Goal: Entertainment & Leisure: Consume media (video, audio)

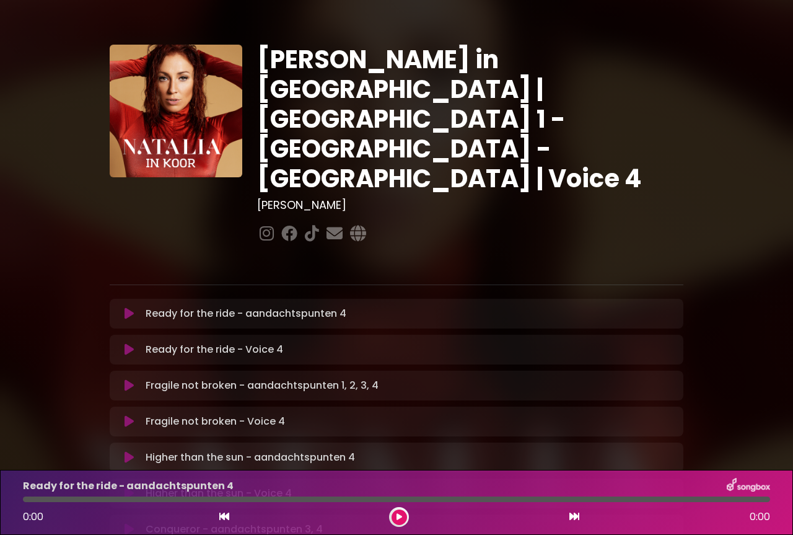
click at [131, 307] on icon at bounding box center [129, 313] width 9 height 12
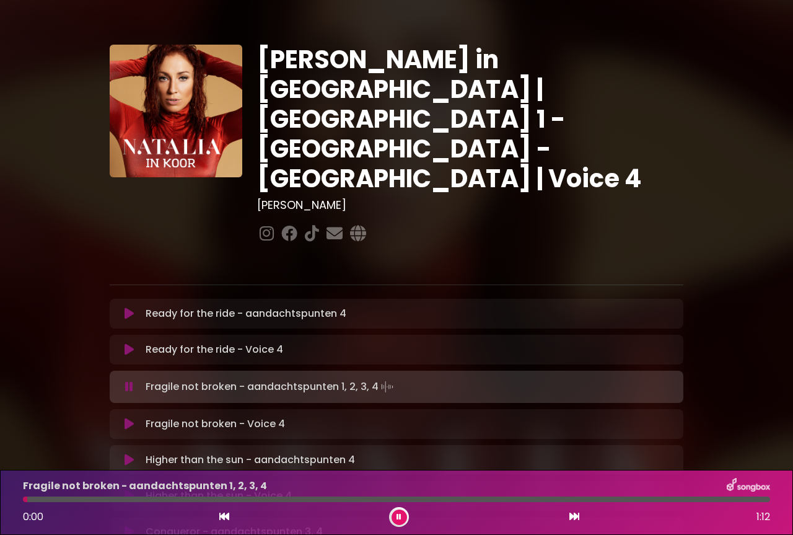
click at [128, 343] on icon at bounding box center [129, 349] width 9 height 12
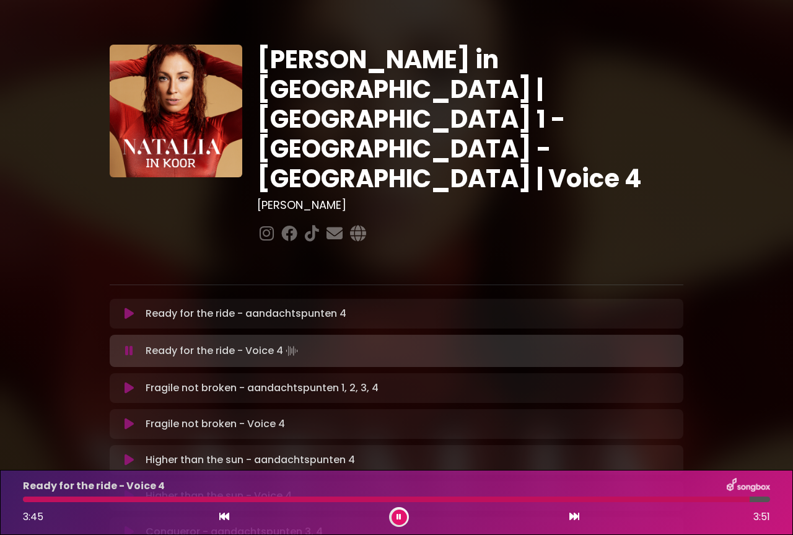
click at [401, 519] on icon at bounding box center [399, 516] width 5 height 7
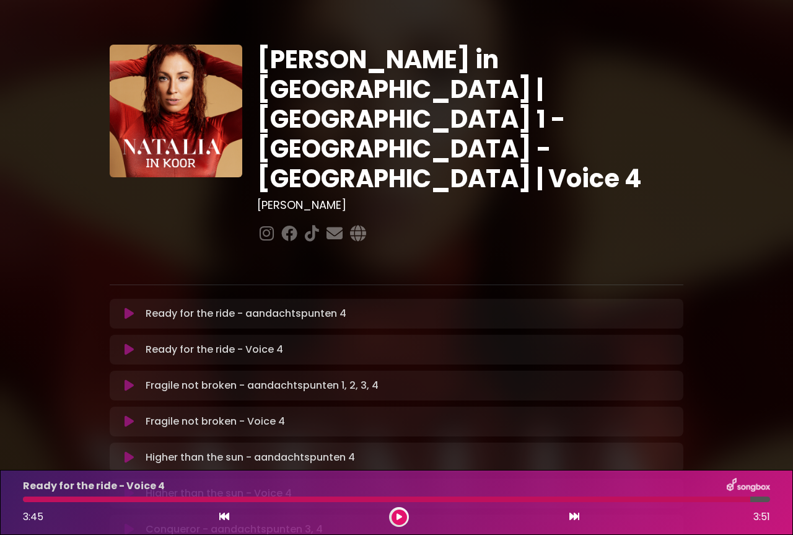
click at [128, 379] on icon at bounding box center [129, 385] width 9 height 12
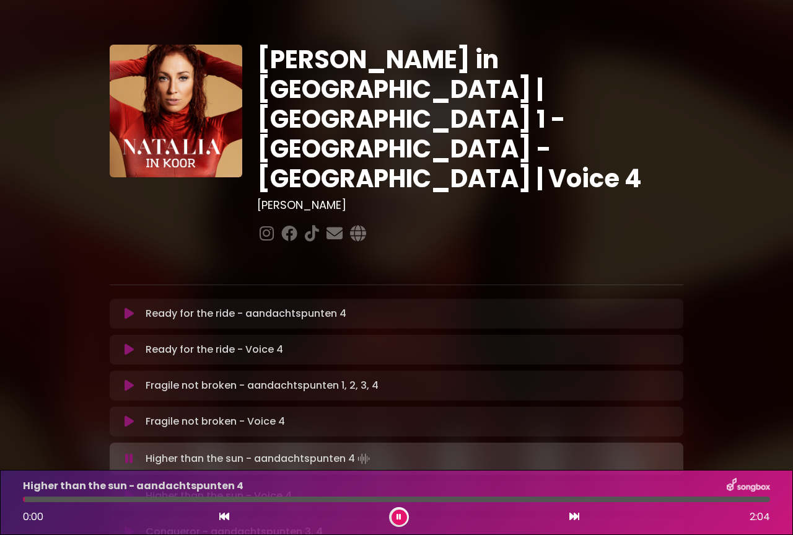
click at [129, 415] on icon at bounding box center [129, 421] width 9 height 12
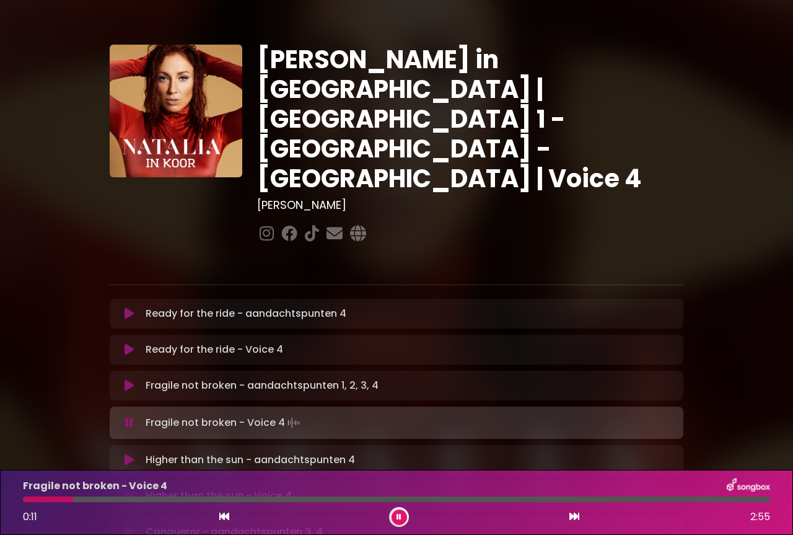
click at [220, 514] on icon at bounding box center [224, 516] width 10 height 10
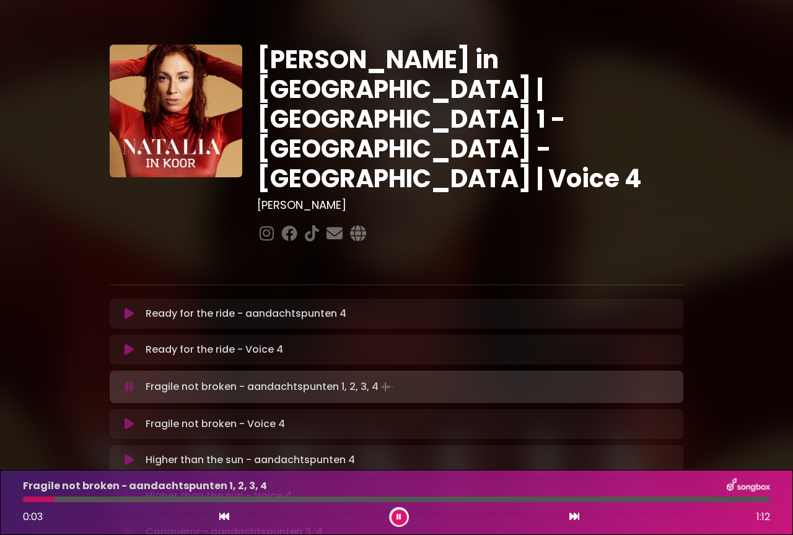
click at [133, 418] on icon at bounding box center [129, 424] width 9 height 12
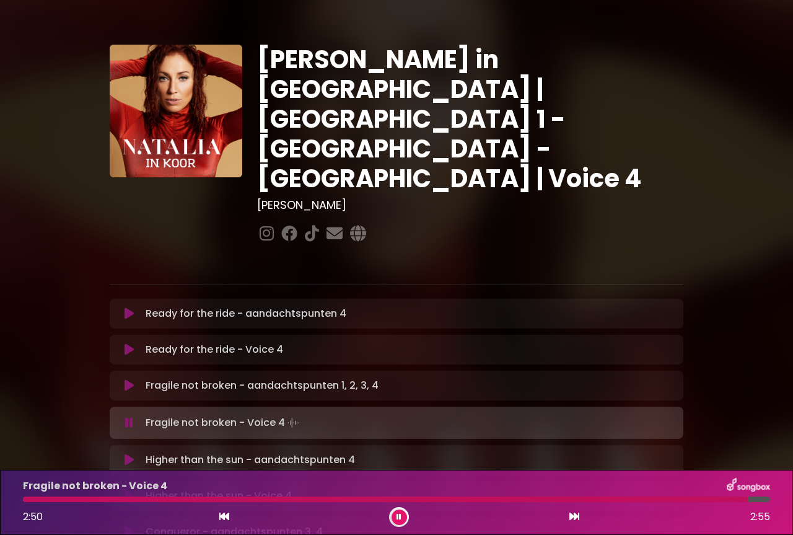
click at [221, 519] on icon at bounding box center [224, 516] width 10 height 10
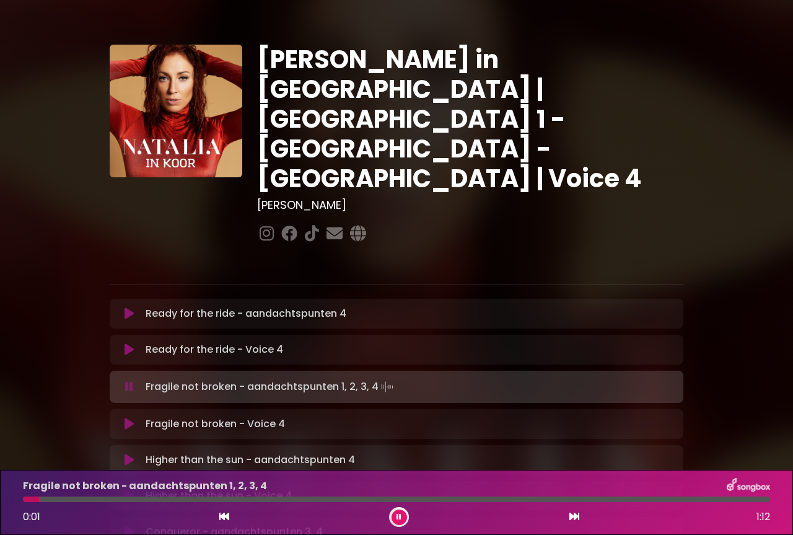
click at [128, 418] on icon at bounding box center [129, 424] width 9 height 12
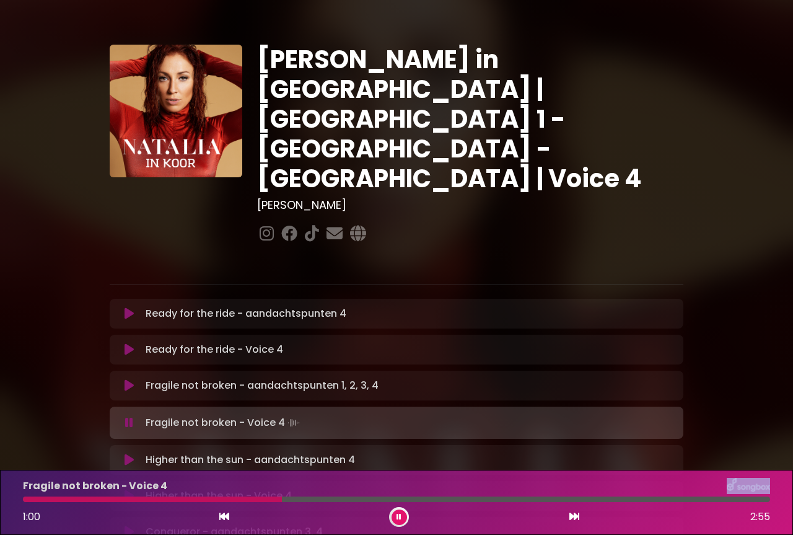
drag, startPoint x: 316, startPoint y: 496, endPoint x: 281, endPoint y: 493, distance: 35.5
click at [281, 493] on div "Fragile not broken - Voice 4 1:00 2:55" at bounding box center [396, 502] width 762 height 49
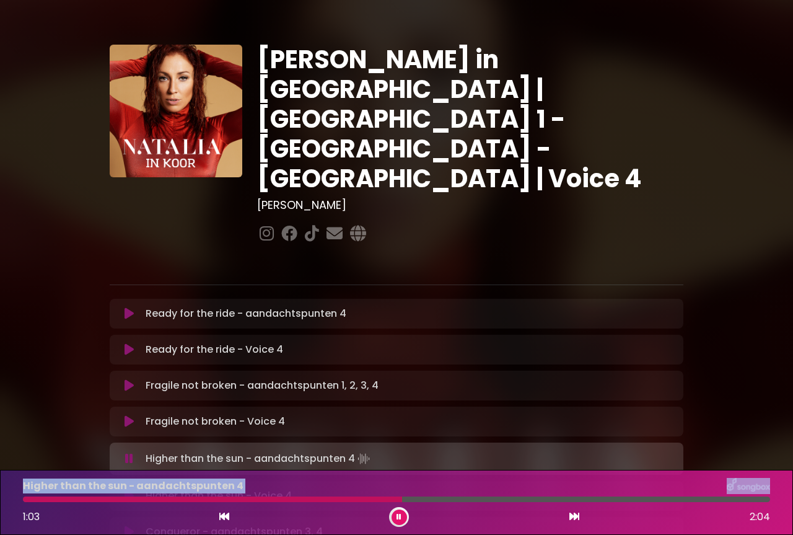
click at [399, 513] on icon at bounding box center [399, 516] width 5 height 7
